Goal: Information Seeking & Learning: Learn about a topic

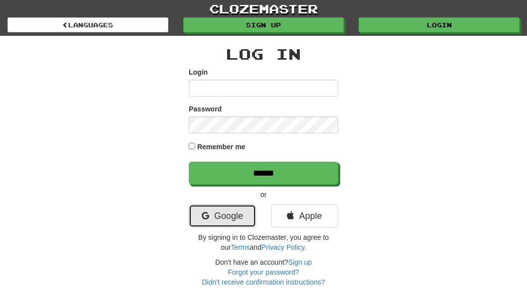
click at [228, 221] on link "Google" at bounding box center [222, 216] width 67 height 23
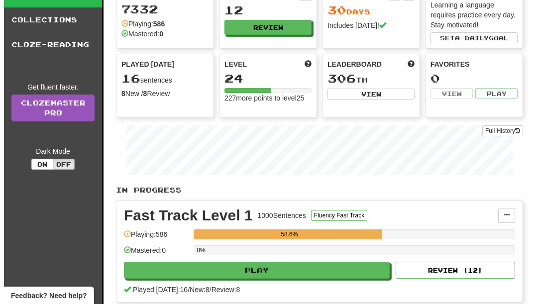
scroll to position [149, 0]
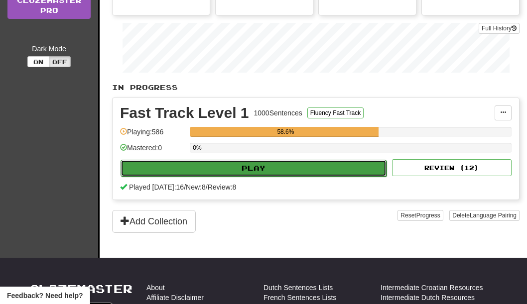
click at [290, 168] on button "Play" at bounding box center [253, 168] width 266 height 17
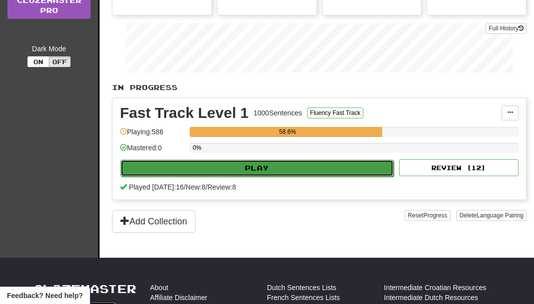
select select "**"
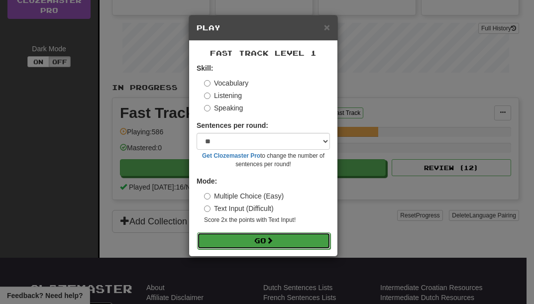
click at [279, 240] on button "Go" at bounding box center [263, 241] width 133 height 17
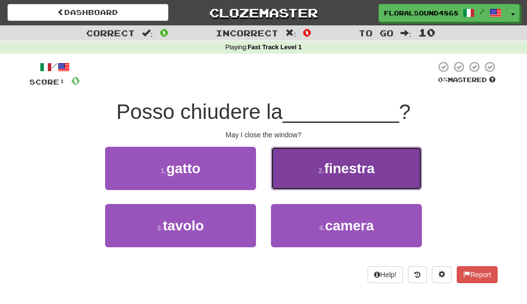
click at [339, 166] on span "finestra" at bounding box center [349, 168] width 50 height 15
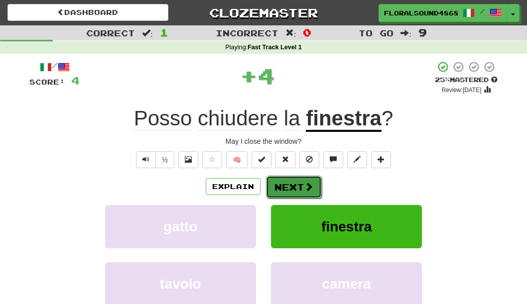
click at [308, 180] on button "Next" at bounding box center [294, 187] width 56 height 23
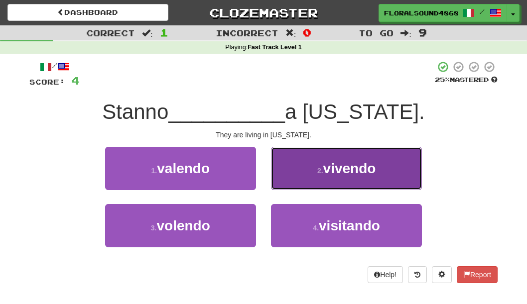
click at [364, 173] on span "vivendo" at bounding box center [349, 168] width 53 height 15
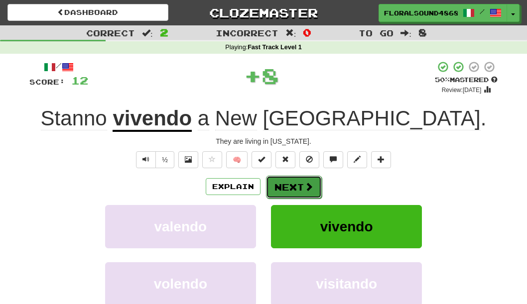
click at [300, 187] on button "Next" at bounding box center [294, 187] width 56 height 23
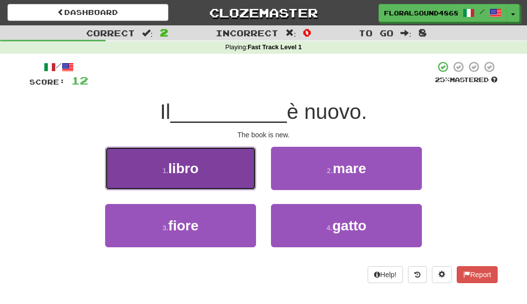
click at [222, 168] on button "1 . libro" at bounding box center [180, 168] width 151 height 43
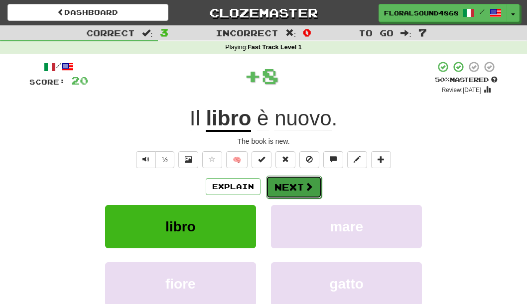
click at [290, 188] on button "Next" at bounding box center [294, 187] width 56 height 23
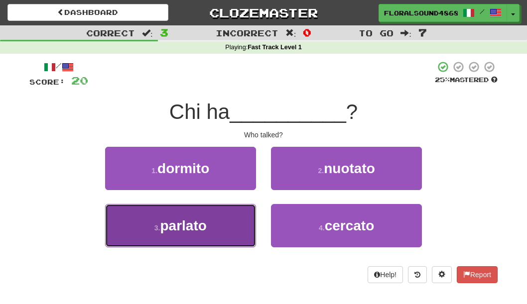
click at [205, 219] on span "parlato" at bounding box center [183, 225] width 46 height 15
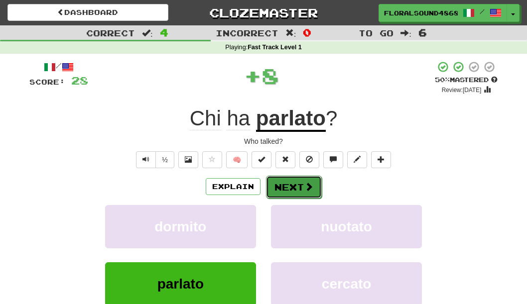
click at [279, 185] on button "Next" at bounding box center [294, 187] width 56 height 23
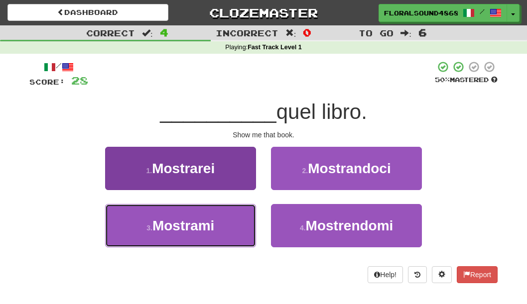
click at [201, 232] on span "Mostrami" at bounding box center [183, 225] width 62 height 15
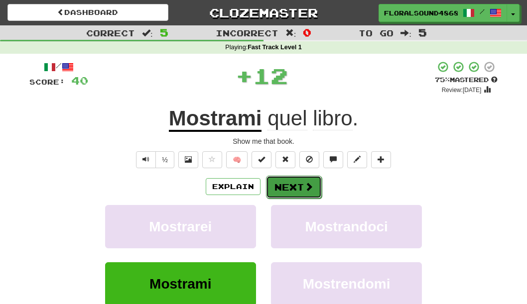
click at [282, 184] on button "Next" at bounding box center [294, 187] width 56 height 23
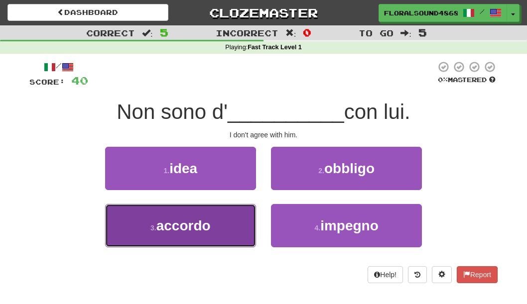
click at [212, 225] on button "3 . accordo" at bounding box center [180, 225] width 151 height 43
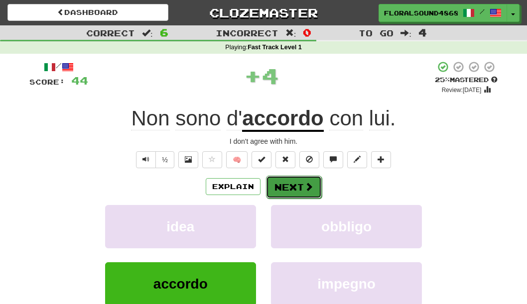
click at [277, 184] on button "Next" at bounding box center [294, 187] width 56 height 23
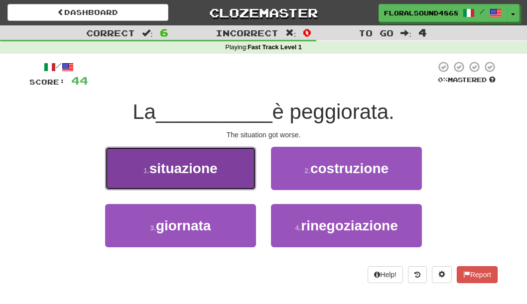
click at [213, 158] on button "1 . situazione" at bounding box center [180, 168] width 151 height 43
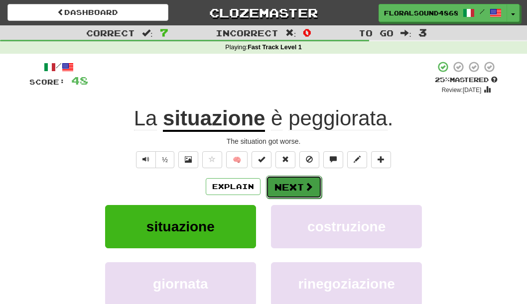
click at [274, 185] on button "Next" at bounding box center [294, 187] width 56 height 23
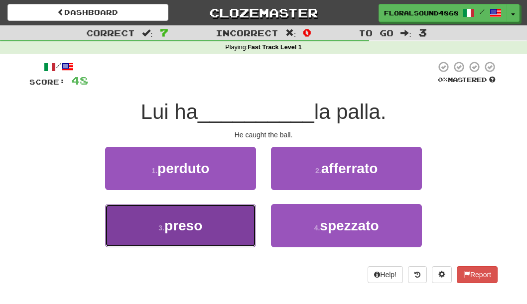
click at [173, 224] on span "preso" at bounding box center [183, 225] width 38 height 15
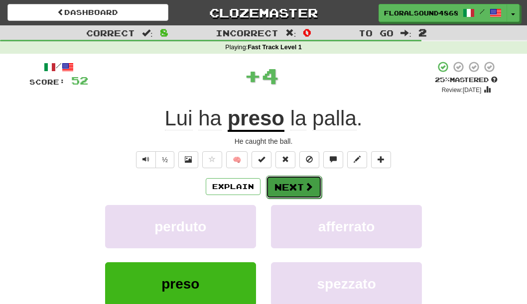
click at [297, 186] on button "Next" at bounding box center [294, 187] width 56 height 23
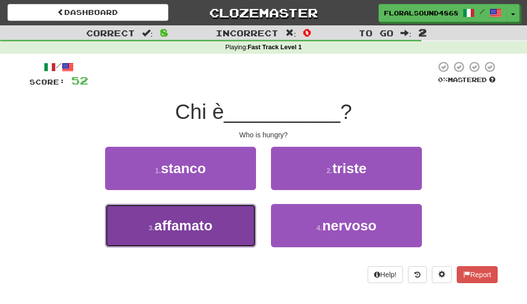
click at [183, 232] on span "affamato" at bounding box center [183, 225] width 58 height 15
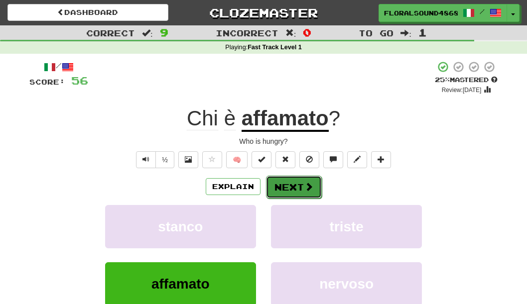
click at [307, 186] on span at bounding box center [308, 186] width 9 height 9
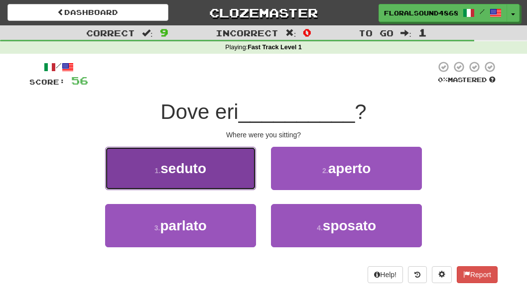
click at [226, 165] on button "1 . seduto" at bounding box center [180, 168] width 151 height 43
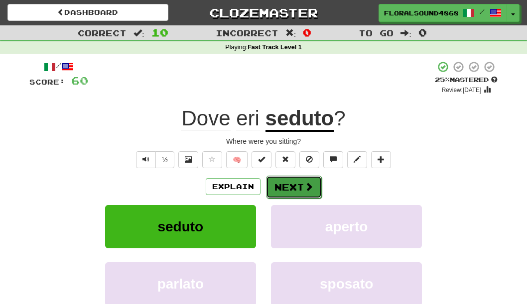
click at [301, 185] on button "Next" at bounding box center [294, 187] width 56 height 23
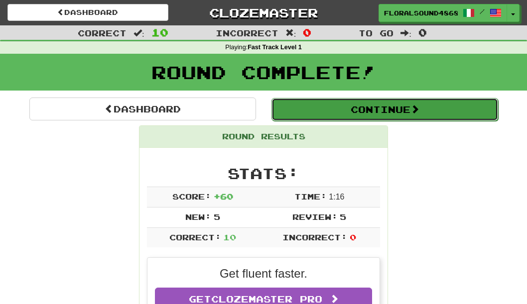
click at [365, 108] on button "Continue" at bounding box center [384, 109] width 227 height 23
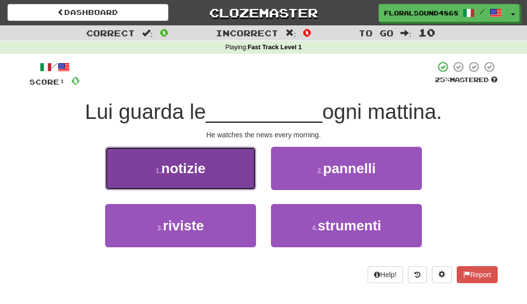
click at [210, 163] on button "1 . notizie" at bounding box center [180, 168] width 151 height 43
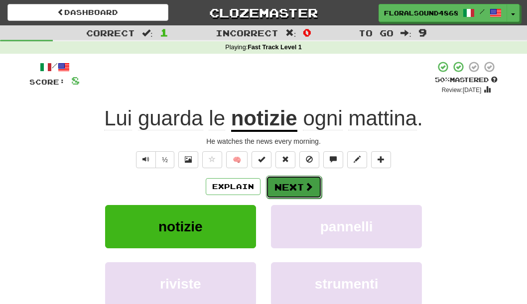
click at [291, 186] on button "Next" at bounding box center [294, 187] width 56 height 23
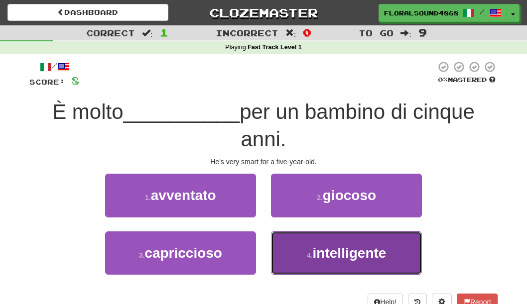
click at [290, 250] on button "4 . intelligente" at bounding box center [346, 253] width 151 height 43
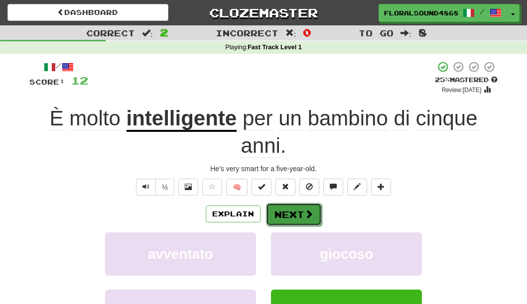
click at [296, 216] on button "Next" at bounding box center [294, 214] width 56 height 23
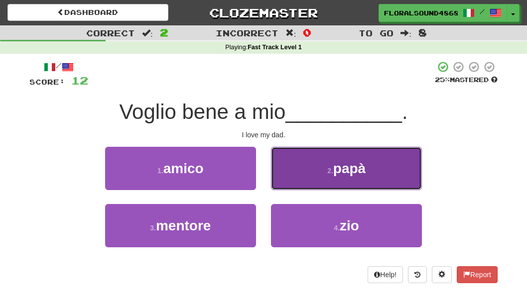
click at [369, 177] on button "2 . [GEOGRAPHIC_DATA]" at bounding box center [346, 168] width 151 height 43
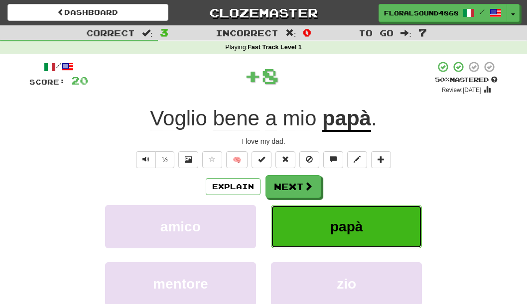
click at [342, 231] on span "papà" at bounding box center [346, 226] width 32 height 15
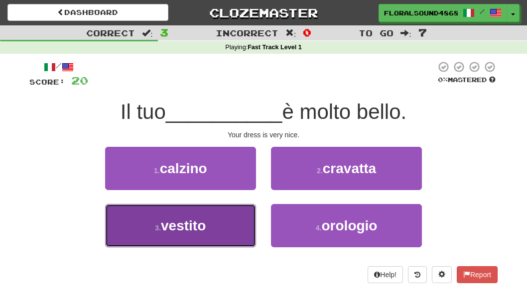
click at [184, 221] on span "vestito" at bounding box center [183, 225] width 45 height 15
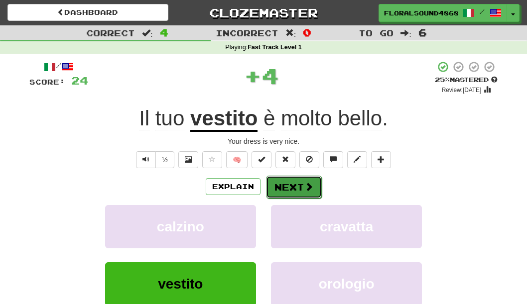
click at [294, 186] on button "Next" at bounding box center [294, 187] width 56 height 23
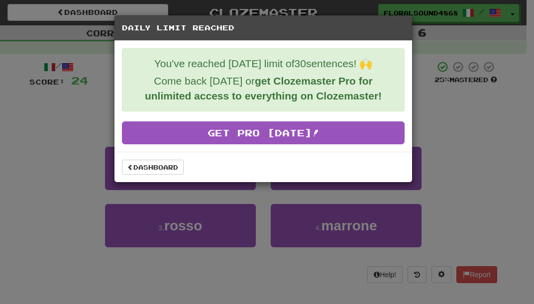
click at [501, 126] on div "Daily Limit Reached You've reached [DATE] limit of 30 sentences! 🙌 Come back [D…" at bounding box center [267, 152] width 534 height 304
